Goal: Check status: Check status

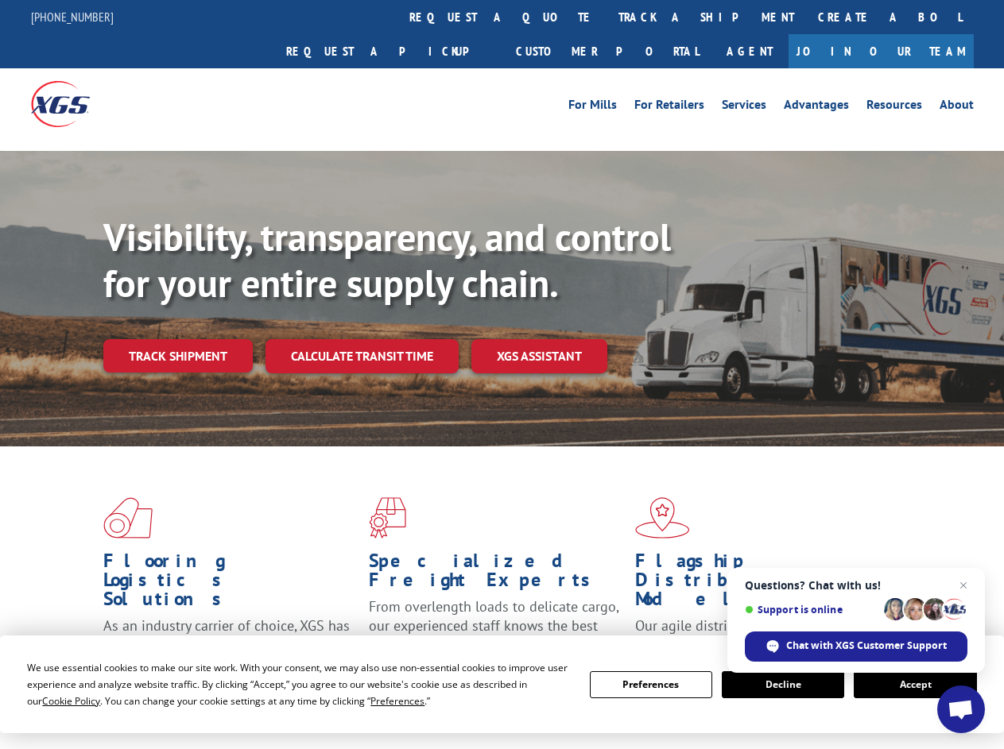
click at [501, 374] on div "Visibility, transparency, and control for your entire supply chain. Track shipm…" at bounding box center [553, 326] width 900 height 222
click at [56, 701] on span "Cookie Policy" at bounding box center [71, 702] width 58 height 14
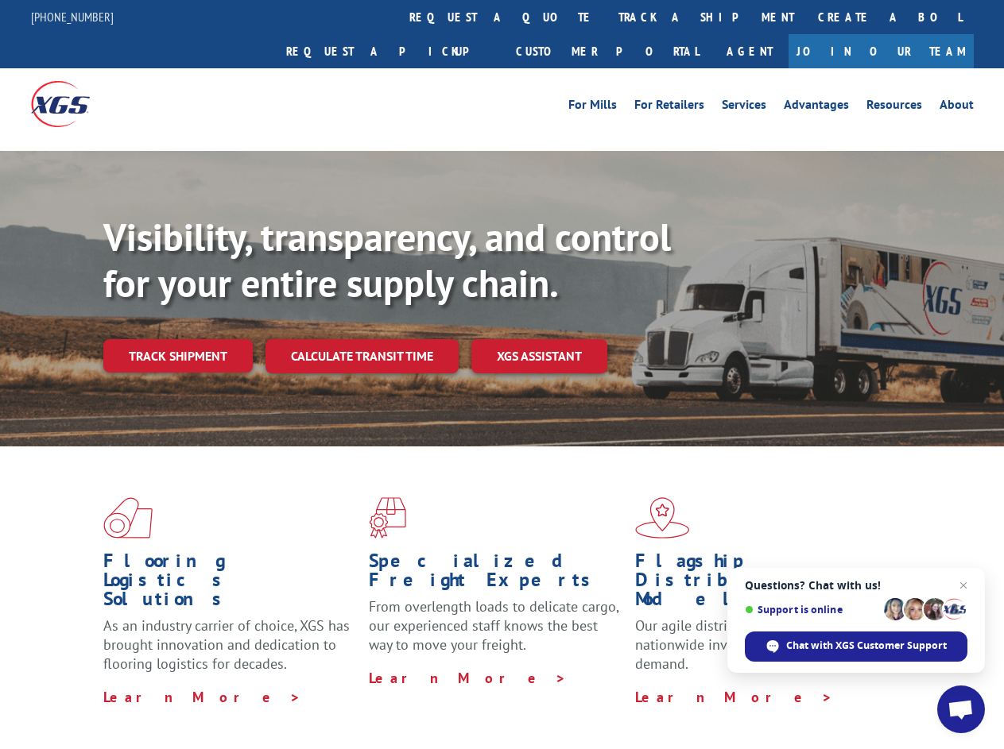
click at [382, 701] on div "Flooring Logistics Solutions As an industry carrier of choice, XGS has brought …" at bounding box center [502, 606] width 1004 height 319
click at [651, 685] on div "Flooring Logistics Solutions As an industry carrier of choice, XGS has brought …" at bounding box center [502, 602] width 1004 height 311
click at [783, 685] on div "Flooring Logistics Solutions As an industry carrier of choice, XGS has brought …" at bounding box center [502, 602] width 1004 height 311
click at [915, 685] on div "Flooring Logistics Solutions As an industry carrier of choice, XGS has brought …" at bounding box center [502, 602] width 1004 height 311
click at [501, 374] on div "Visibility, transparency, and control for your entire supply chain. Track shipm…" at bounding box center [553, 326] width 900 height 222
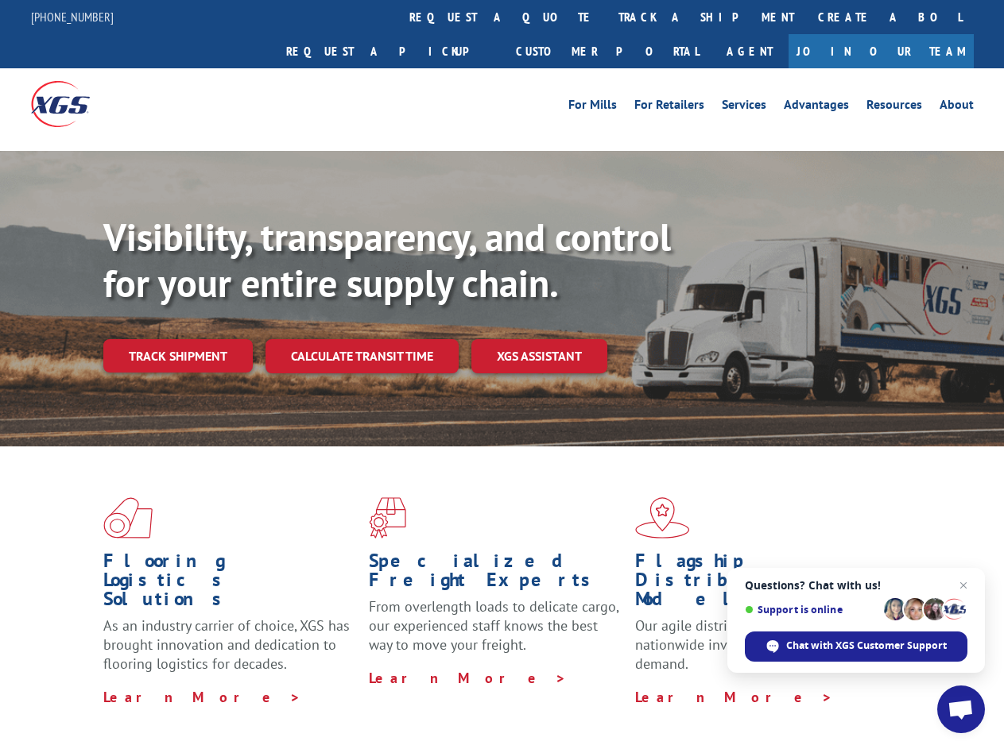
click at [606, 17] on link "track a shipment" at bounding box center [705, 17] width 199 height 34
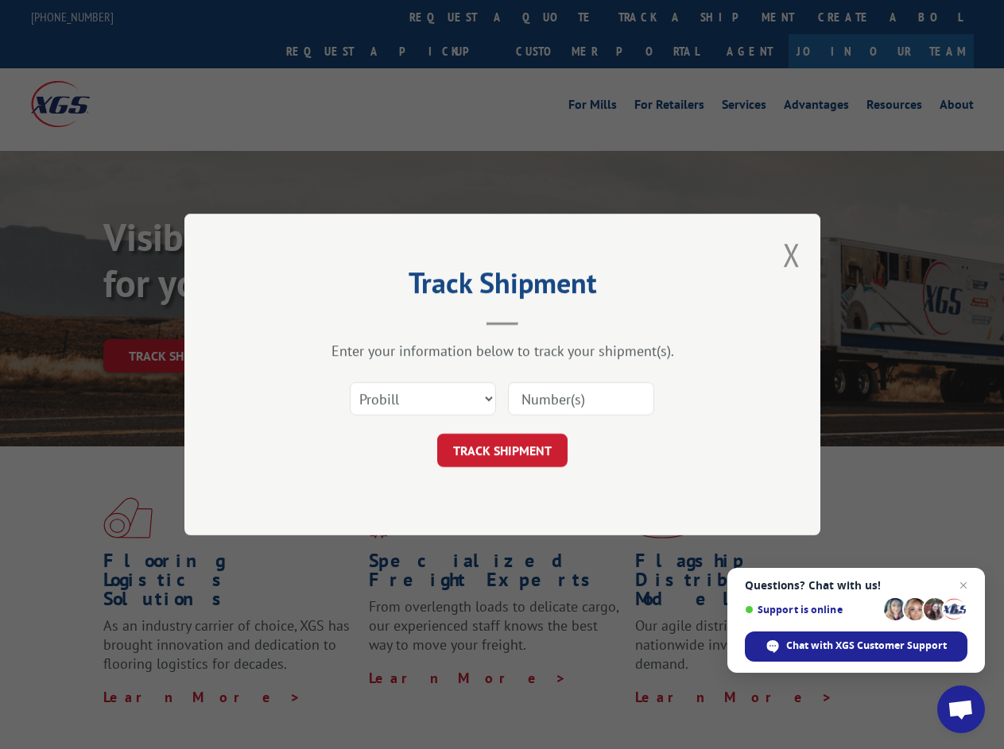
click at [555, 17] on div "Track Shipment Enter your information below to track your shipment(s). Select c…" at bounding box center [502, 374] width 1004 height 749
click at [654, 17] on div "Track Shipment Enter your information below to track your shipment(s). Select c…" at bounding box center [502, 374] width 1004 height 749
